Goal: Task Accomplishment & Management: Use online tool/utility

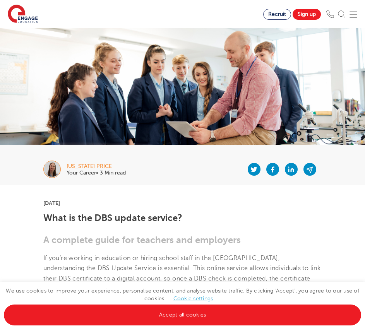
scroll to position [89, 0]
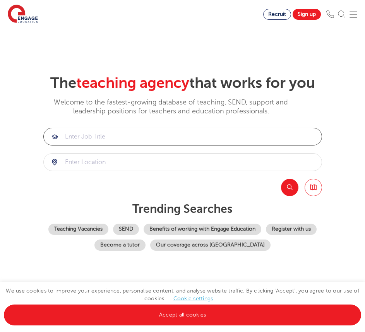
click at [117, 142] on input "search" at bounding box center [183, 136] width 278 height 17
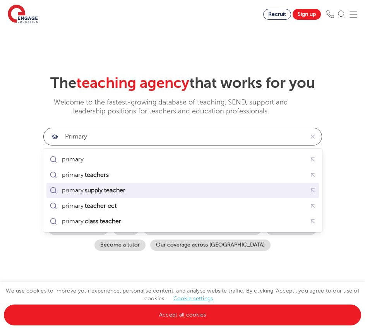
click at [118, 188] on mark "supply teacher" at bounding box center [105, 190] width 43 height 9
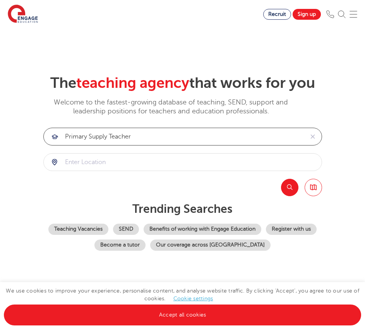
type input "primary supply teacher"
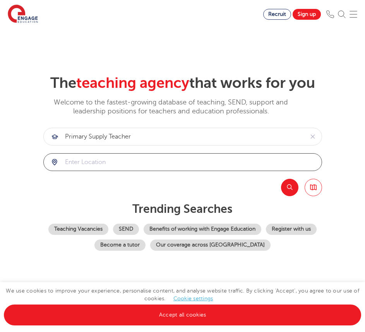
click at [141, 163] on input "search" at bounding box center [183, 161] width 278 height 17
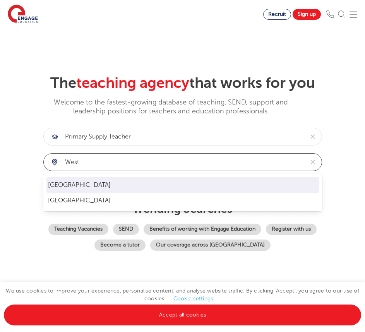
click at [74, 189] on li "[GEOGRAPHIC_DATA]" at bounding box center [182, 184] width 272 height 15
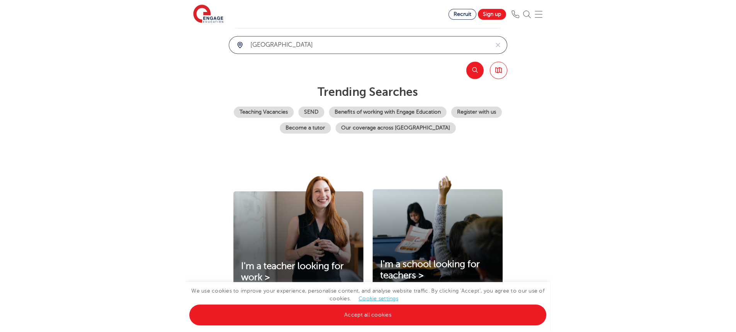
scroll to position [77, 0]
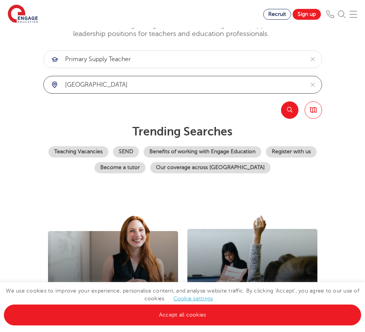
type input "[GEOGRAPHIC_DATA]"
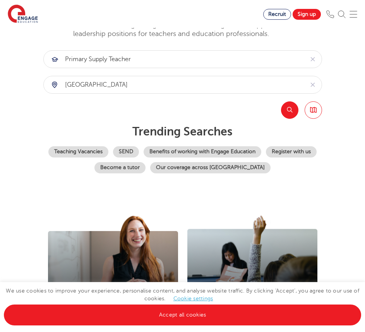
click at [288, 112] on button "Search" at bounding box center [289, 109] width 17 height 17
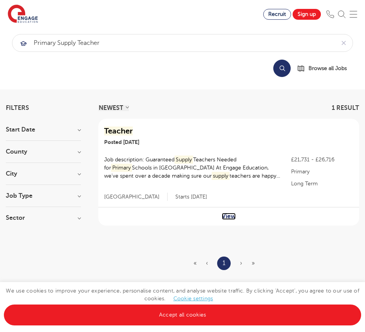
click at [230, 213] on link "View" at bounding box center [229, 216] width 14 height 7
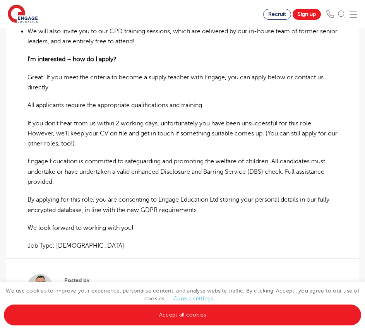
scroll to position [503, 0]
